Goal: Task Accomplishment & Management: Use online tool/utility

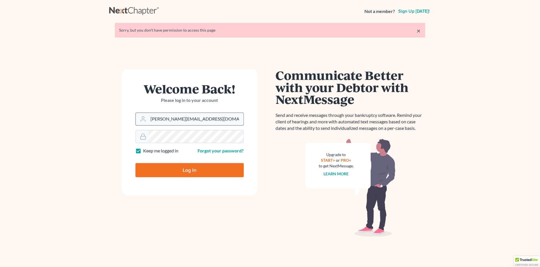
click at [205, 114] on input "alicia@nagerlaw.com" at bounding box center [196, 119] width 95 height 12
type input "info@propelparalegal.com"
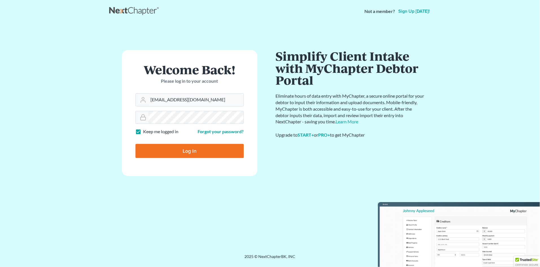
click at [181, 151] on input "Log In" at bounding box center [190, 151] width 108 height 14
type input "Thinking..."
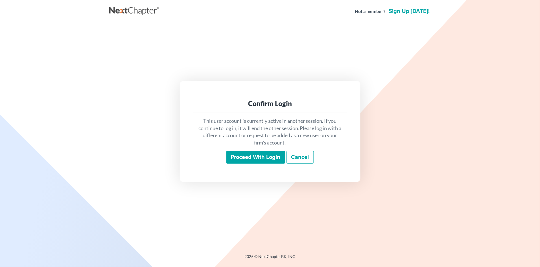
click at [250, 158] on input "Proceed with login" at bounding box center [255, 157] width 59 height 13
